Goal: Information Seeking & Learning: Learn about a topic

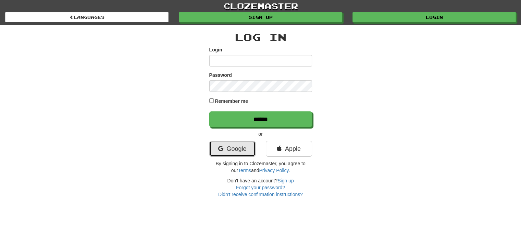
click at [229, 149] on link "Google" at bounding box center [232, 149] width 46 height 16
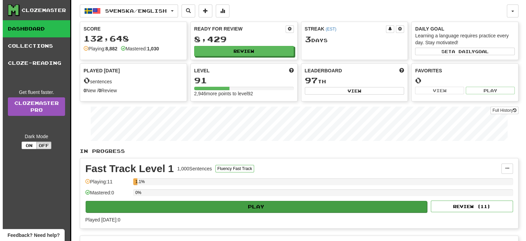
scroll to position [137, 0]
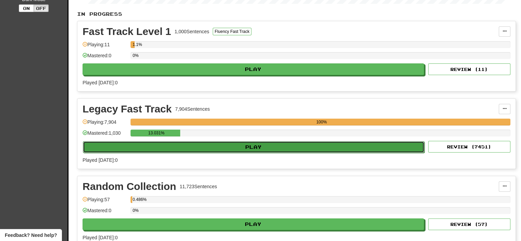
click at [238, 145] on button "Play" at bounding box center [254, 147] width 342 height 12
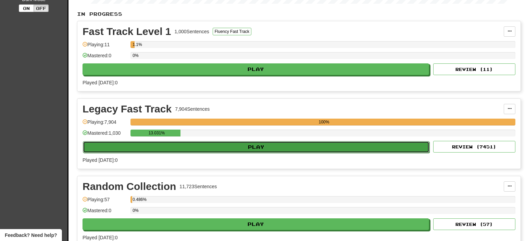
select select "**"
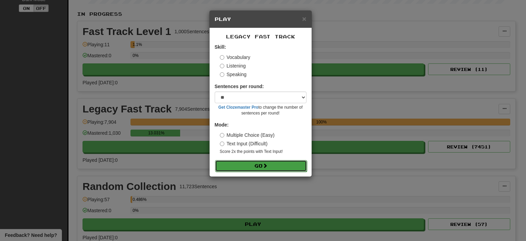
click at [250, 167] on button "Go" at bounding box center [261, 166] width 92 height 12
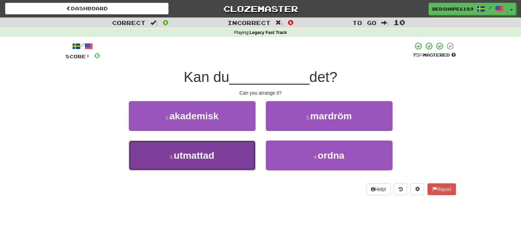
click at [240, 157] on button "3 . utmattad" at bounding box center [192, 156] width 127 height 30
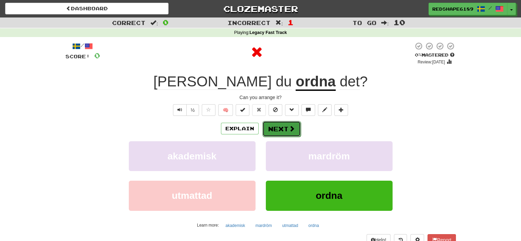
click at [281, 135] on button "Next" at bounding box center [282, 129] width 38 height 16
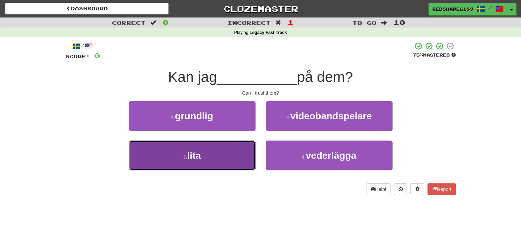
click at [238, 154] on button "3 . lita" at bounding box center [192, 156] width 127 height 30
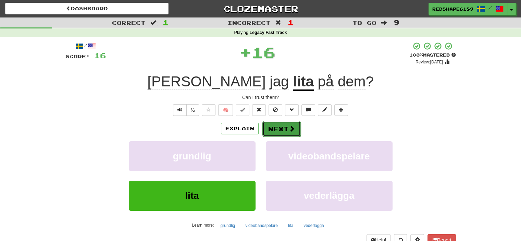
click at [286, 134] on button "Next" at bounding box center [282, 129] width 38 height 16
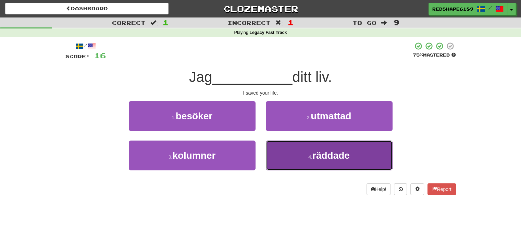
click at [313, 155] on small "4 ." at bounding box center [310, 156] width 4 height 5
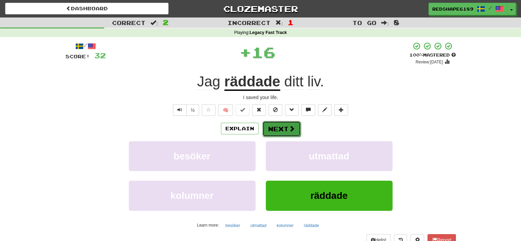
click at [287, 126] on button "Next" at bounding box center [282, 129] width 38 height 16
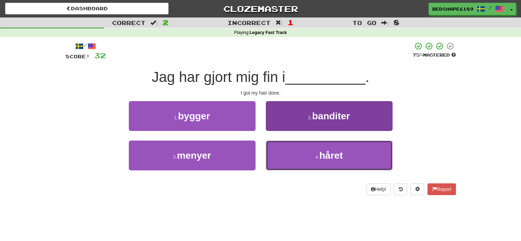
click at [345, 149] on button "4 . håret" at bounding box center [329, 156] width 127 height 30
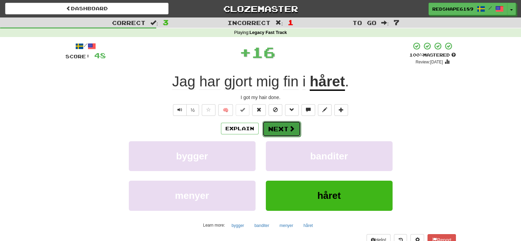
click at [283, 130] on button "Next" at bounding box center [282, 129] width 38 height 16
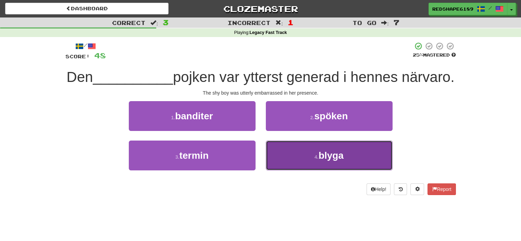
click at [315, 160] on small "4 ." at bounding box center [317, 156] width 4 height 5
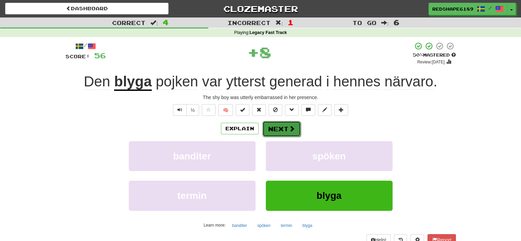
click at [286, 131] on button "Next" at bounding box center [282, 129] width 38 height 16
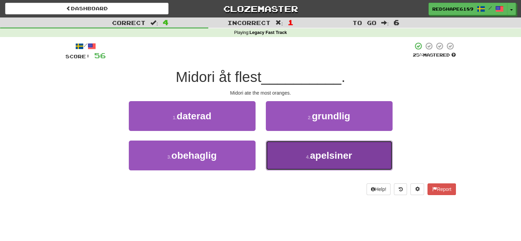
click at [297, 149] on button "4 . apelsiner" at bounding box center [329, 156] width 127 height 30
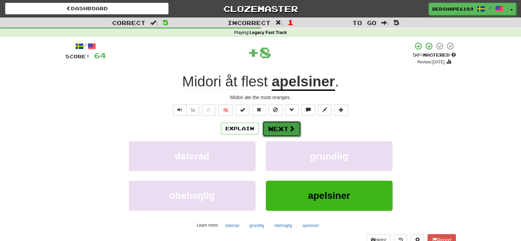
click at [286, 129] on button "Next" at bounding box center [282, 129] width 38 height 16
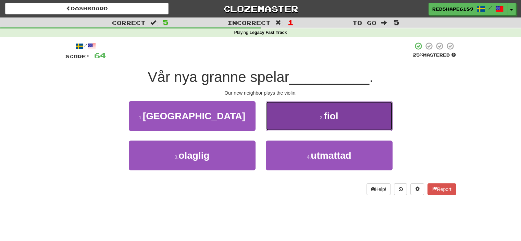
click at [324, 124] on button "2 . fiol" at bounding box center [329, 116] width 127 height 30
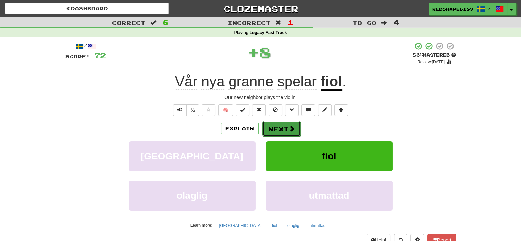
click at [283, 127] on button "Next" at bounding box center [282, 129] width 38 height 16
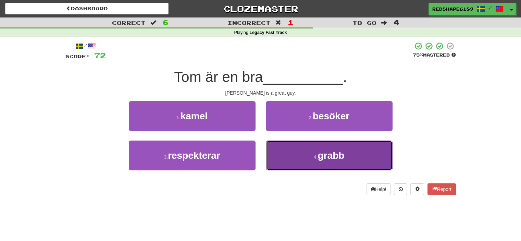
click at [307, 156] on button "4 . grabb" at bounding box center [329, 156] width 127 height 30
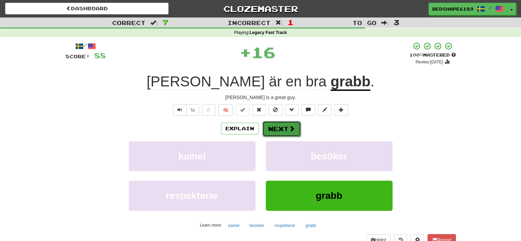
click at [288, 130] on button "Next" at bounding box center [282, 129] width 38 height 16
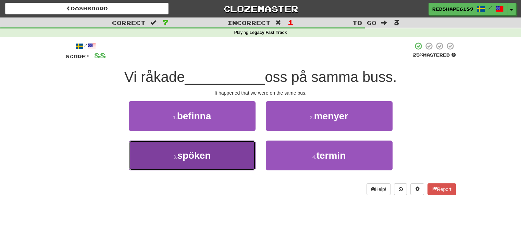
click at [234, 149] on button "3 . spöken" at bounding box center [192, 156] width 127 height 30
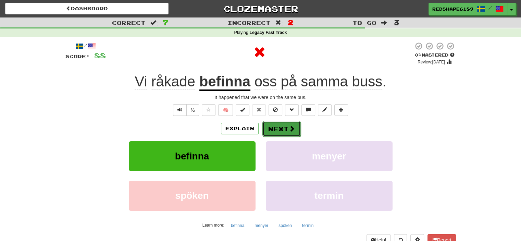
click at [284, 129] on button "Next" at bounding box center [282, 129] width 38 height 16
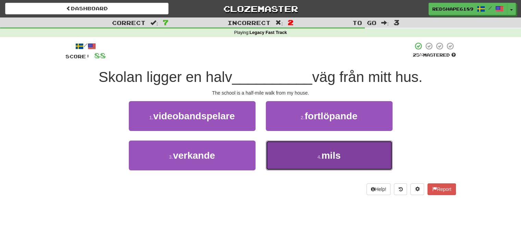
click at [331, 161] on button "4 . mils" at bounding box center [329, 156] width 127 height 30
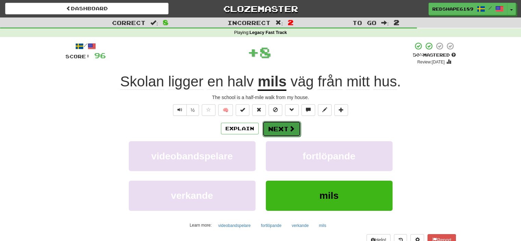
click at [276, 126] on button "Next" at bounding box center [282, 129] width 38 height 16
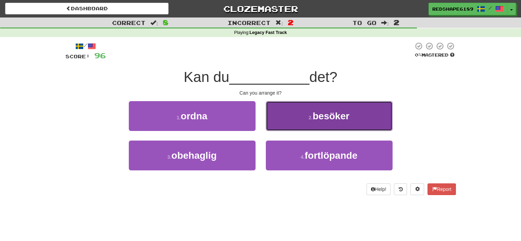
click at [316, 124] on button "2 . besöker" at bounding box center [329, 116] width 127 height 30
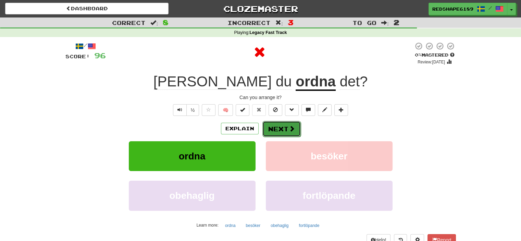
click at [287, 131] on button "Next" at bounding box center [282, 129] width 38 height 16
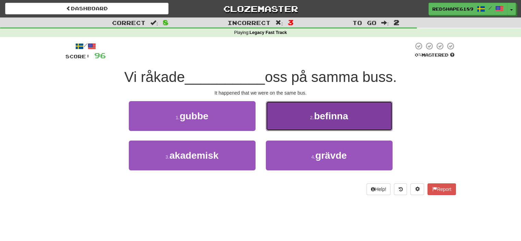
click at [326, 115] on span "befinna" at bounding box center [331, 116] width 34 height 11
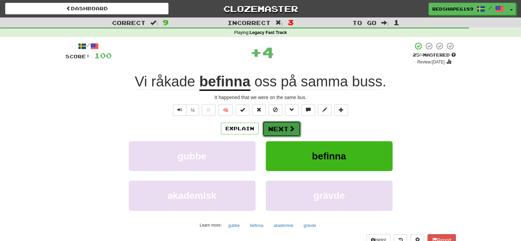
click at [289, 125] on span at bounding box center [292, 128] width 6 height 6
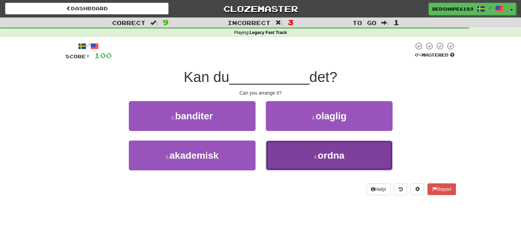
click at [312, 152] on button "4 . ordna" at bounding box center [329, 156] width 127 height 30
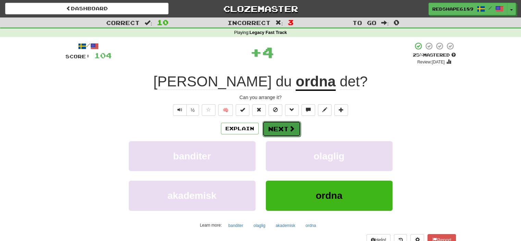
click at [295, 130] on button "Next" at bounding box center [282, 129] width 38 height 16
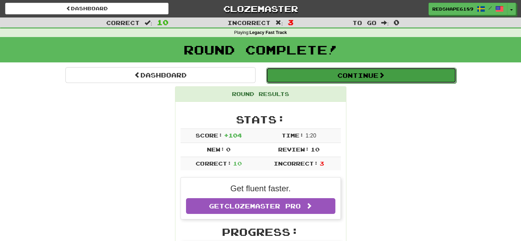
click at [379, 75] on button "Continue" at bounding box center [361, 76] width 190 height 16
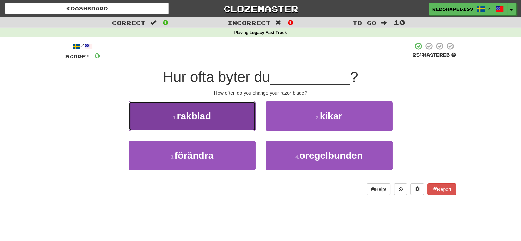
click at [237, 121] on button "1 . rakblad" at bounding box center [192, 116] width 127 height 30
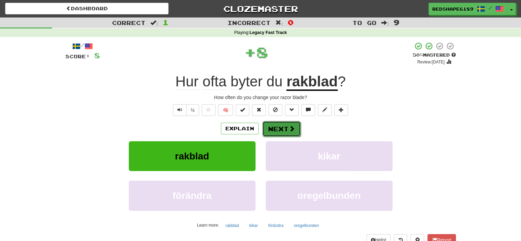
click at [286, 131] on button "Next" at bounding box center [282, 129] width 38 height 16
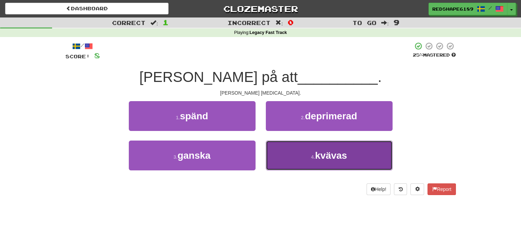
click at [314, 154] on small "4 ." at bounding box center [313, 156] width 4 height 5
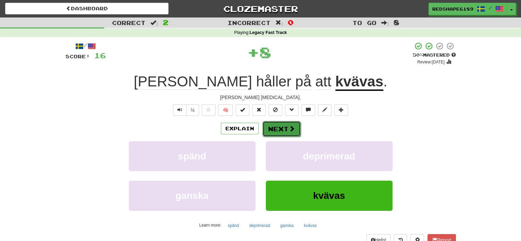
click at [284, 131] on button "Next" at bounding box center [282, 129] width 38 height 16
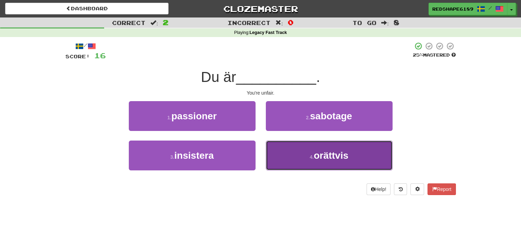
click at [308, 153] on button "4 . orättvis" at bounding box center [329, 156] width 127 height 30
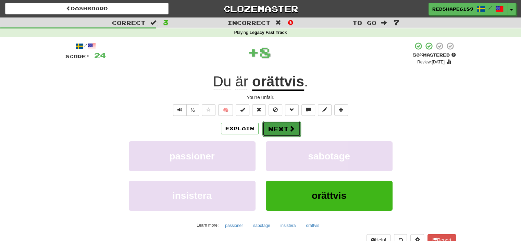
click at [285, 130] on button "Next" at bounding box center [282, 129] width 38 height 16
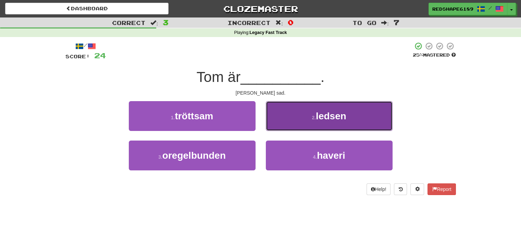
click at [321, 122] on button "2 . ledsen" at bounding box center [329, 116] width 127 height 30
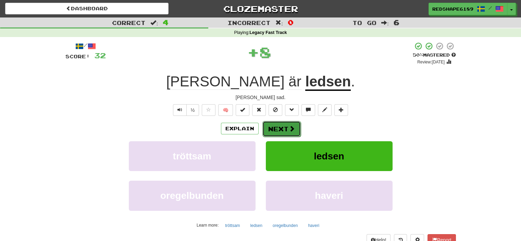
click at [282, 131] on button "Next" at bounding box center [282, 129] width 38 height 16
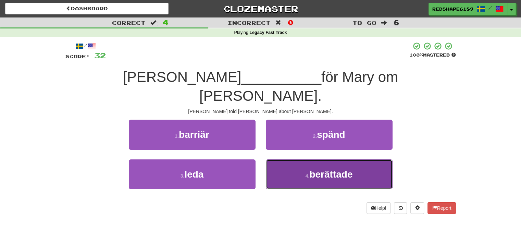
click at [327, 159] on button "4 . berättade" at bounding box center [329, 174] width 127 height 30
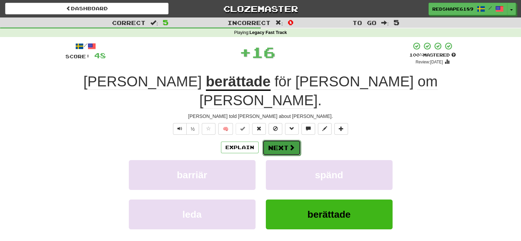
click at [270, 140] on button "Next" at bounding box center [282, 148] width 38 height 16
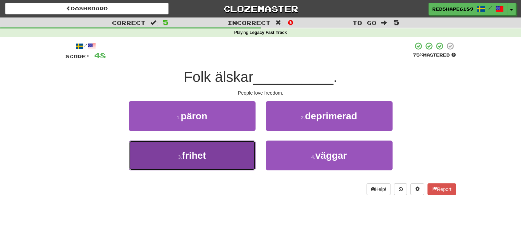
click at [245, 159] on button "3 . frihet" at bounding box center [192, 156] width 127 height 30
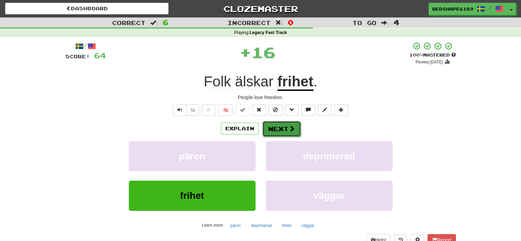
click at [292, 133] on button "Next" at bounding box center [282, 129] width 38 height 16
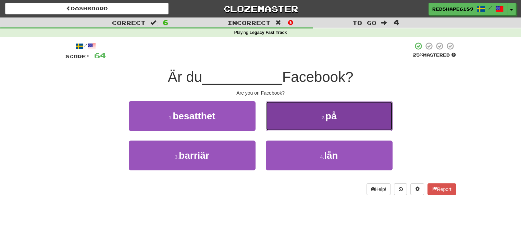
click at [328, 123] on button "2 . på" at bounding box center [329, 116] width 127 height 30
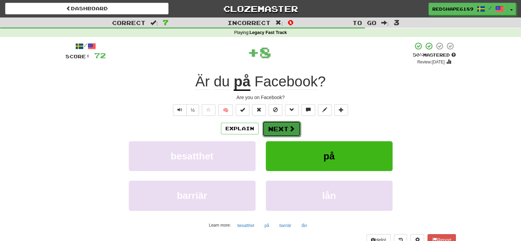
click at [284, 130] on button "Next" at bounding box center [282, 129] width 38 height 16
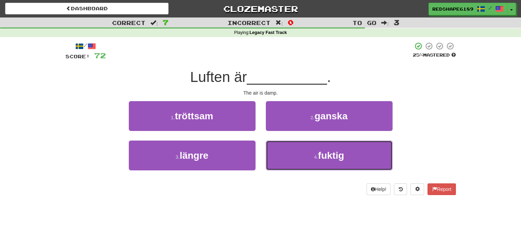
drag, startPoint x: 317, startPoint y: 155, endPoint x: 328, endPoint y: 135, distance: 23.0
click at [328, 135] on div "1 . tröttsam 2 . ganska 3 . längre 4 . fuktig" at bounding box center [260, 140] width 401 height 79
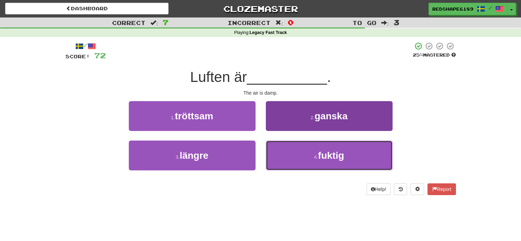
click at [329, 150] on button "4 . fuktig" at bounding box center [329, 156] width 127 height 30
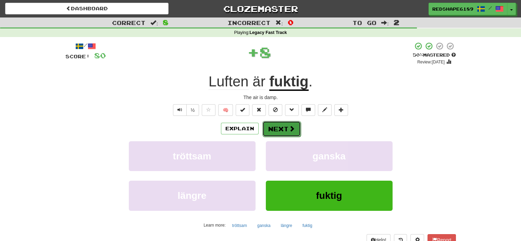
click at [289, 134] on button "Next" at bounding box center [282, 129] width 38 height 16
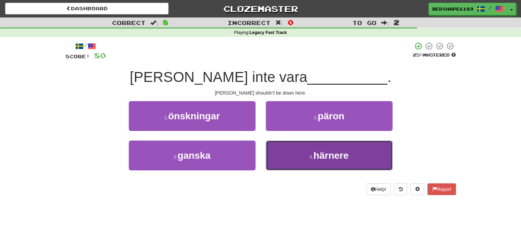
click at [322, 148] on button "4 . härnere" at bounding box center [329, 156] width 127 height 30
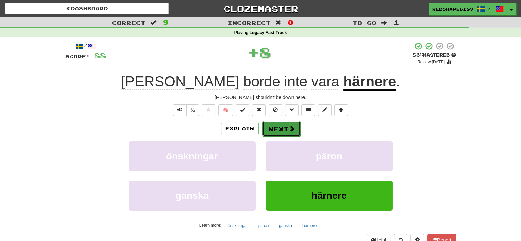
click at [286, 128] on button "Next" at bounding box center [282, 129] width 38 height 16
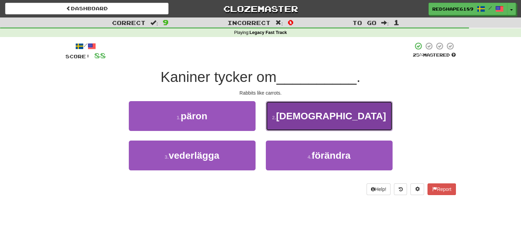
click at [334, 121] on span "[DEMOGRAPHIC_DATA]" at bounding box center [331, 116] width 110 height 11
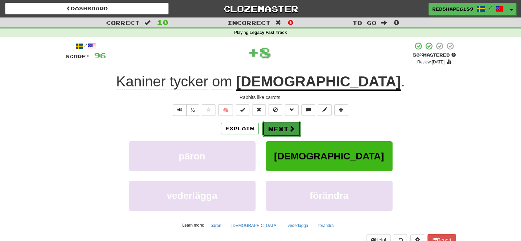
click at [289, 125] on span at bounding box center [292, 128] width 6 height 6
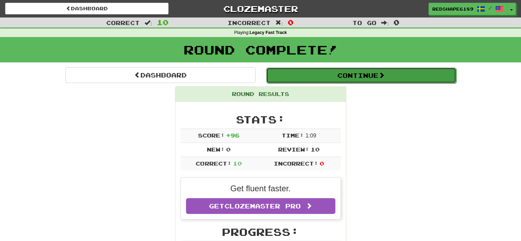
click at [370, 73] on button "Continue" at bounding box center [361, 76] width 190 height 16
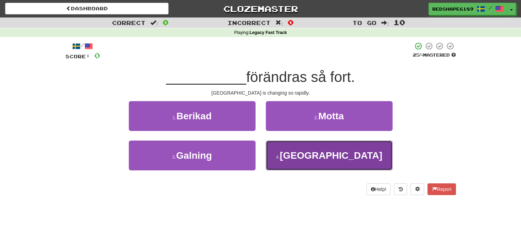
click at [343, 154] on span "[GEOGRAPHIC_DATA]" at bounding box center [331, 155] width 102 height 11
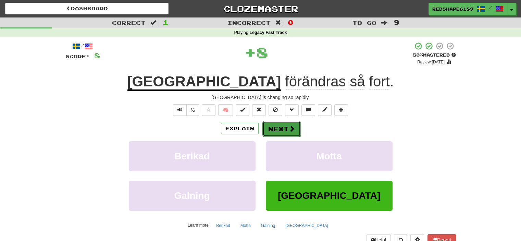
click at [285, 129] on button "Next" at bounding box center [282, 129] width 38 height 16
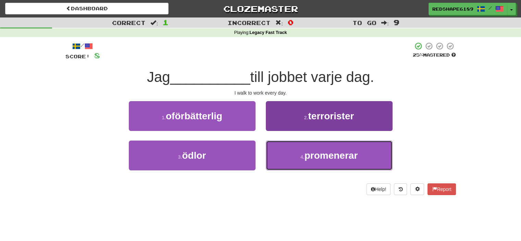
click at [308, 157] on span "promenerar" at bounding box center [331, 155] width 53 height 11
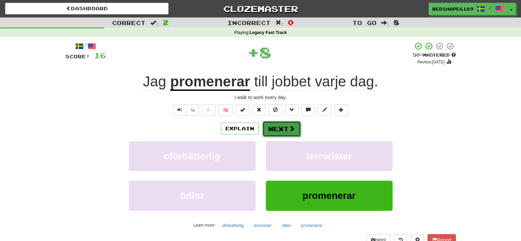
click at [291, 134] on button "Next" at bounding box center [282, 129] width 38 height 16
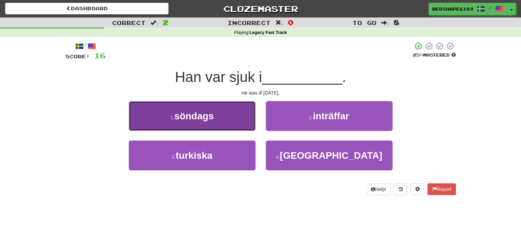
click at [240, 123] on button "1 . [DATE]" at bounding box center [192, 116] width 127 height 30
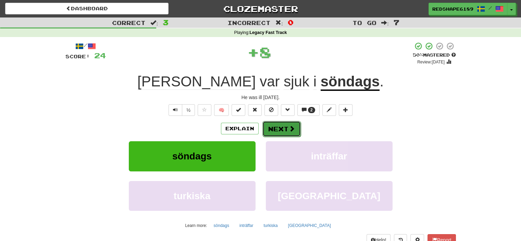
click at [278, 130] on button "Next" at bounding box center [282, 129] width 38 height 16
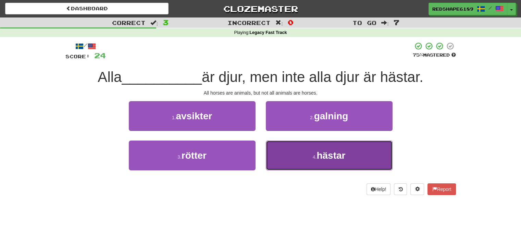
click at [316, 162] on button "4 . hästar" at bounding box center [329, 156] width 127 height 30
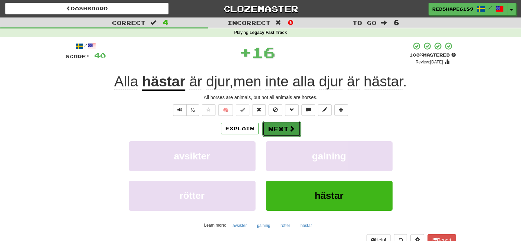
click at [281, 130] on button "Next" at bounding box center [282, 129] width 38 height 16
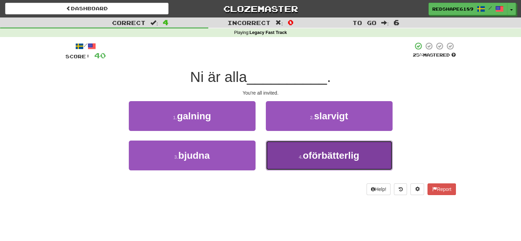
click at [287, 147] on button "4 . oförbätterlig" at bounding box center [329, 156] width 127 height 30
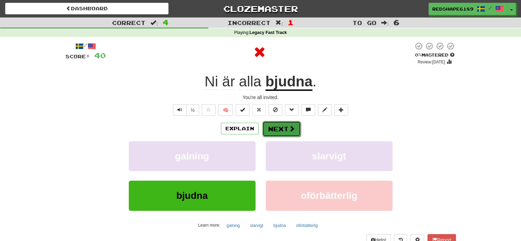
click at [292, 134] on button "Next" at bounding box center [282, 129] width 38 height 16
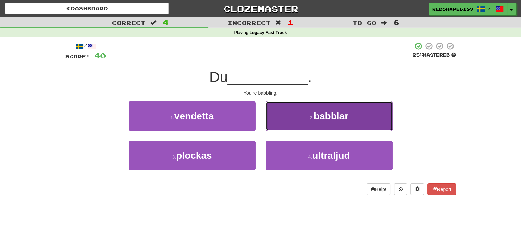
click at [316, 122] on button "2 . babblar" at bounding box center [329, 116] width 127 height 30
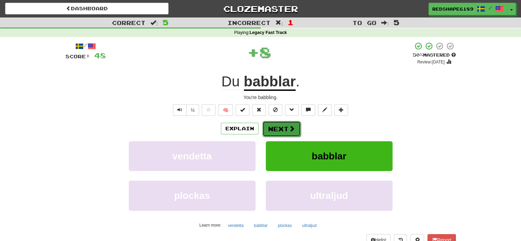
click at [282, 127] on button "Next" at bounding box center [282, 129] width 38 height 16
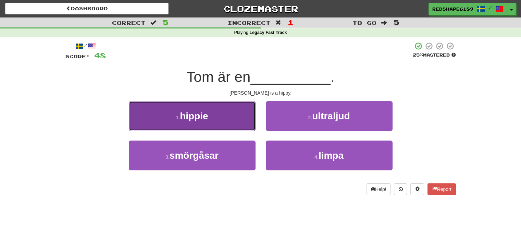
click at [238, 120] on button "1 . hippie" at bounding box center [192, 116] width 127 height 30
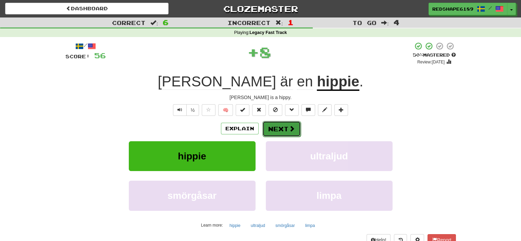
click at [291, 127] on span at bounding box center [292, 128] width 6 height 6
